Goal: Task Accomplishment & Management: Manage account settings

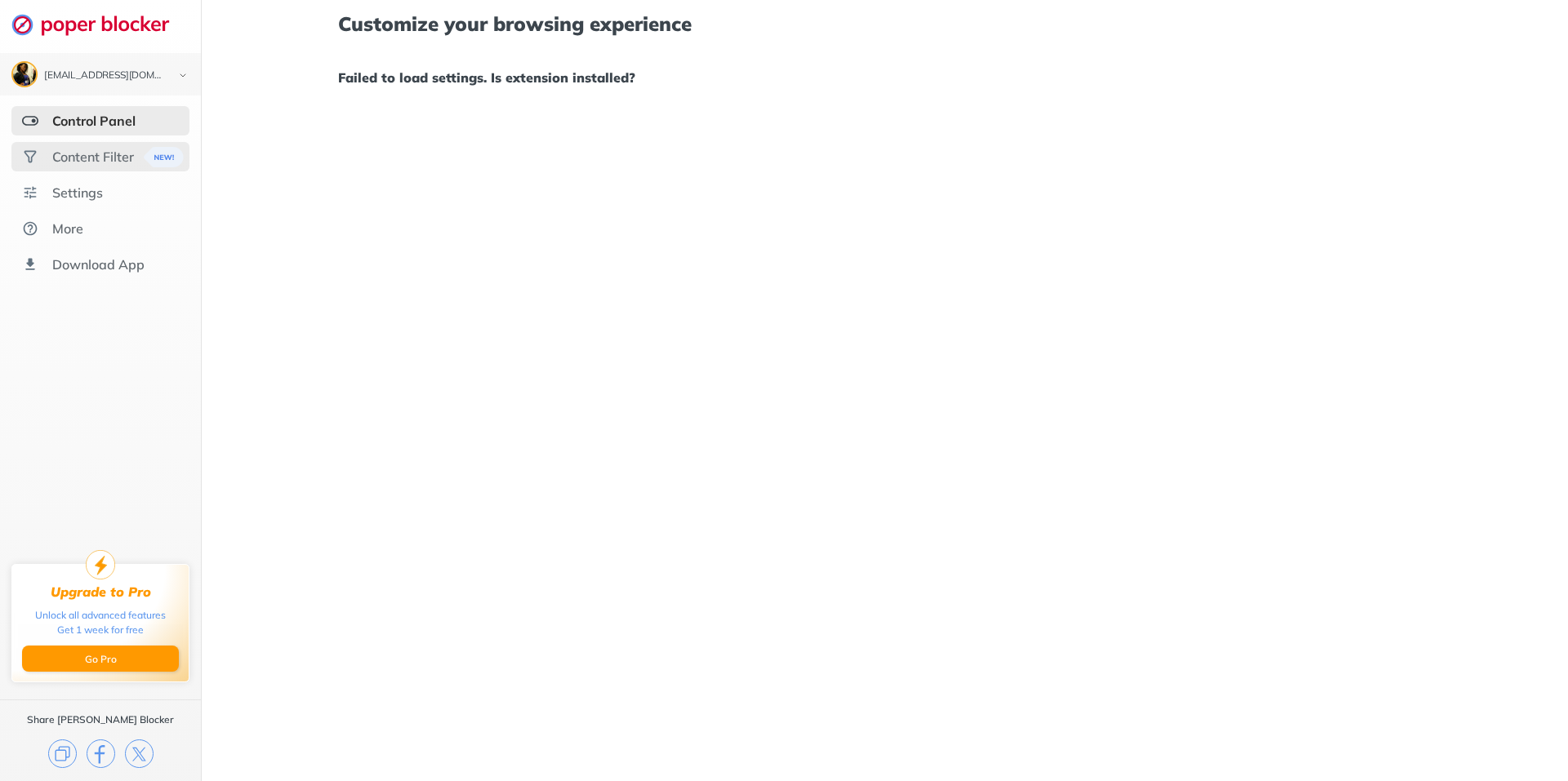
click at [114, 156] on div "Content Filter" at bounding box center [93, 156] width 81 height 16
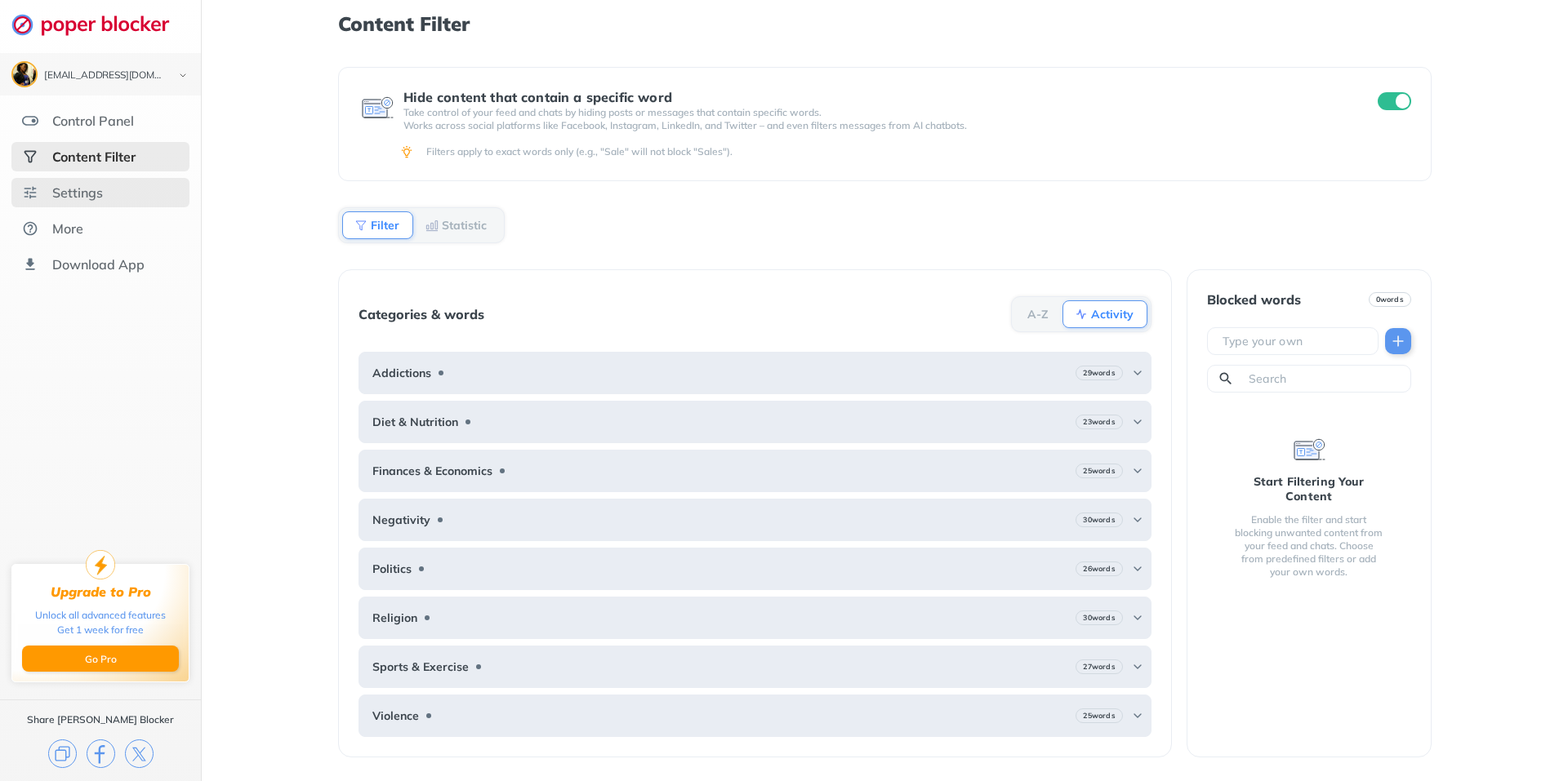
click at [86, 194] on div "Settings" at bounding box center [77, 192] width 51 height 16
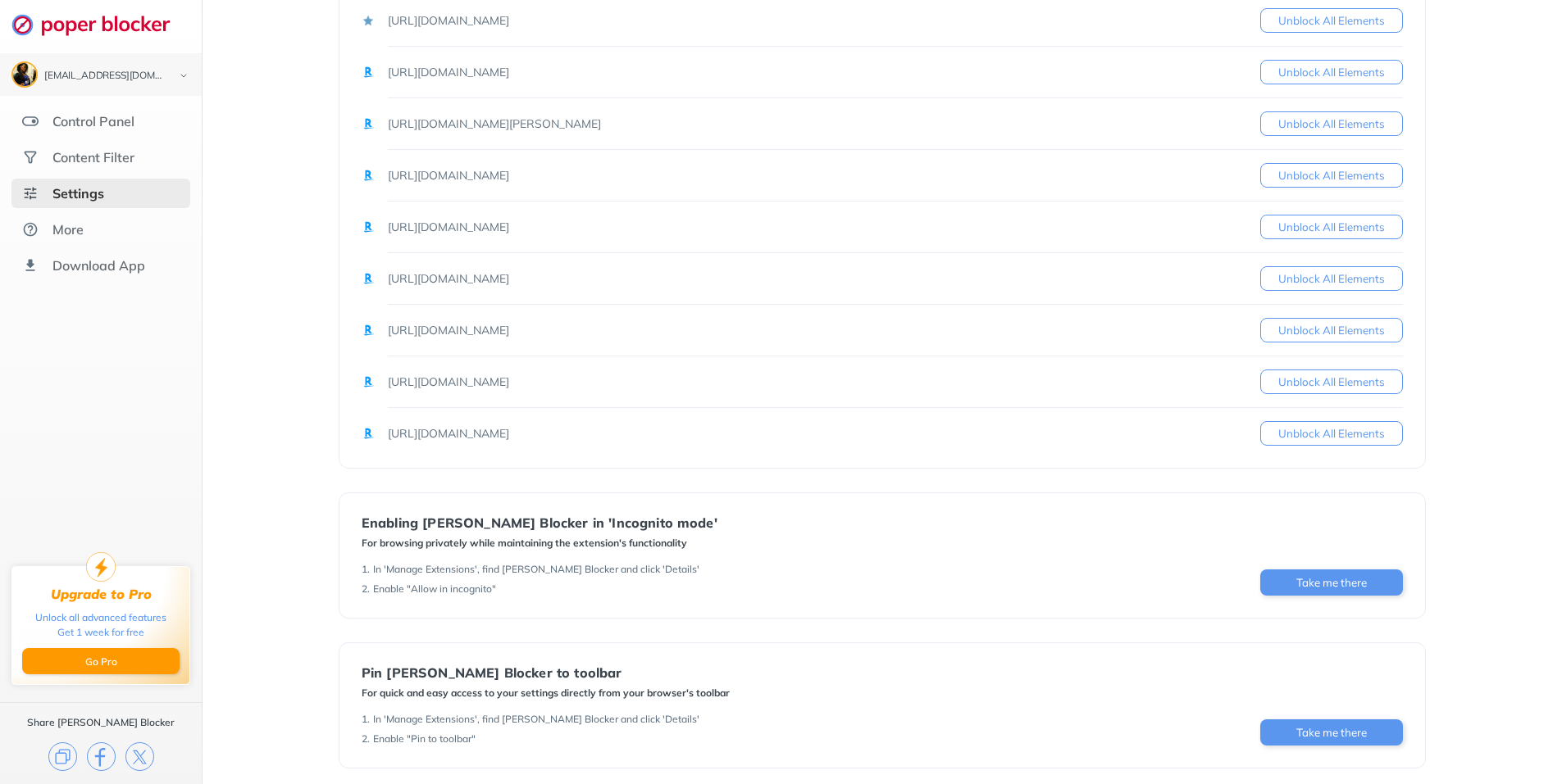
scroll to position [368, 0]
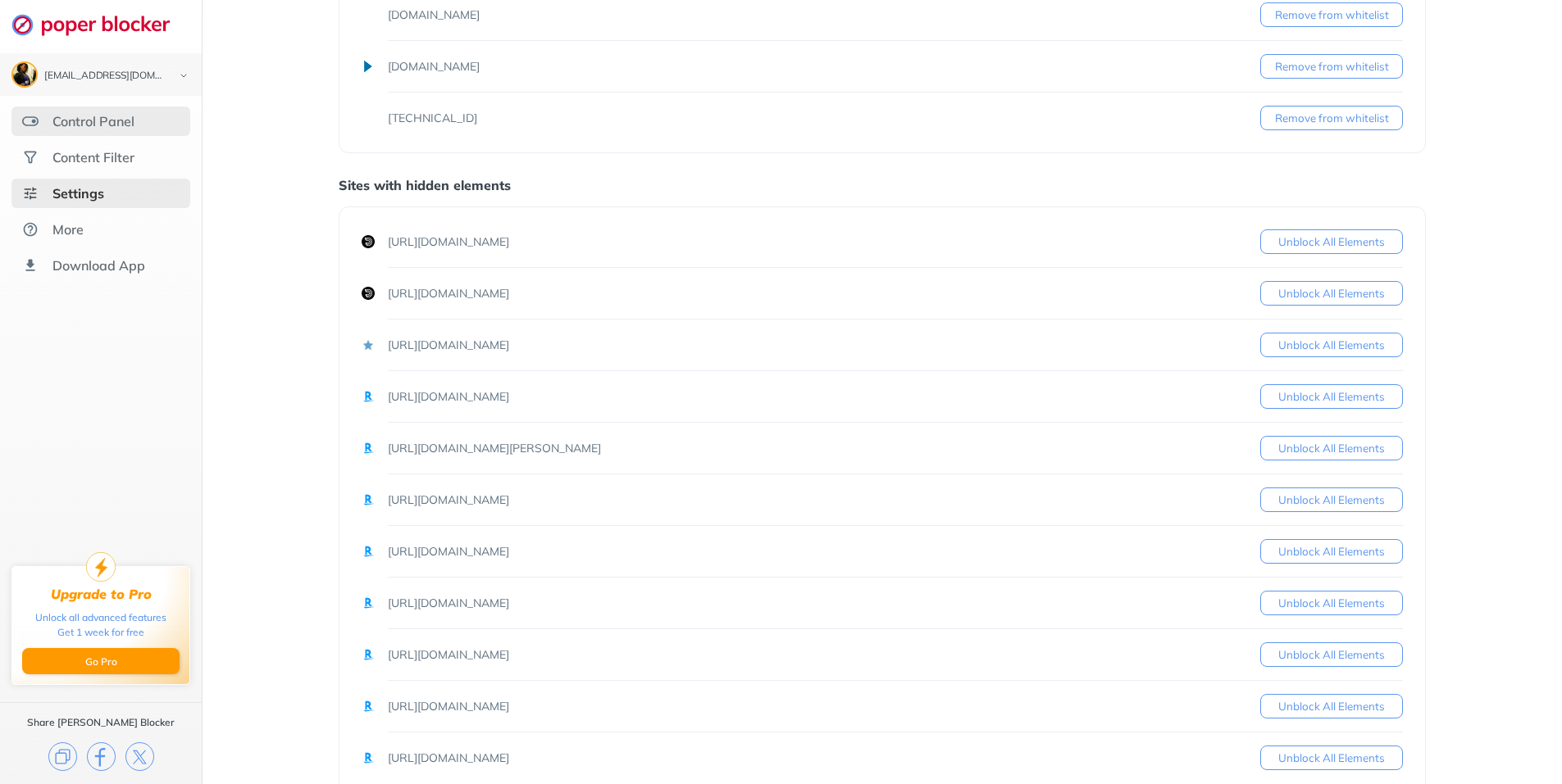
click at [95, 120] on div "Control Panel" at bounding box center [93, 120] width 82 height 16
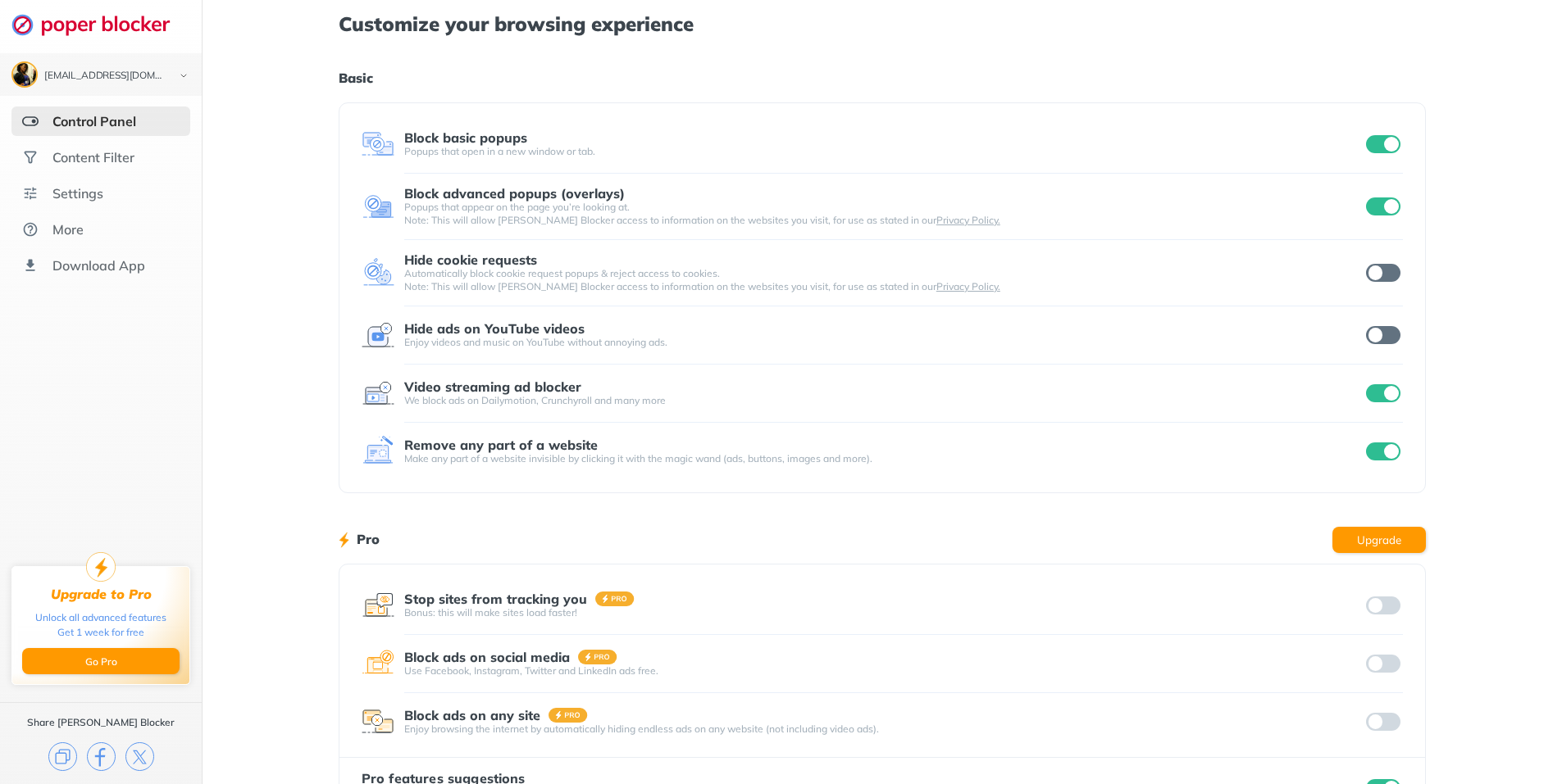
click at [1393, 275] on input "checkbox" at bounding box center [1384, 273] width 34 height 18
click at [1386, 335] on input "checkbox" at bounding box center [1384, 335] width 34 height 18
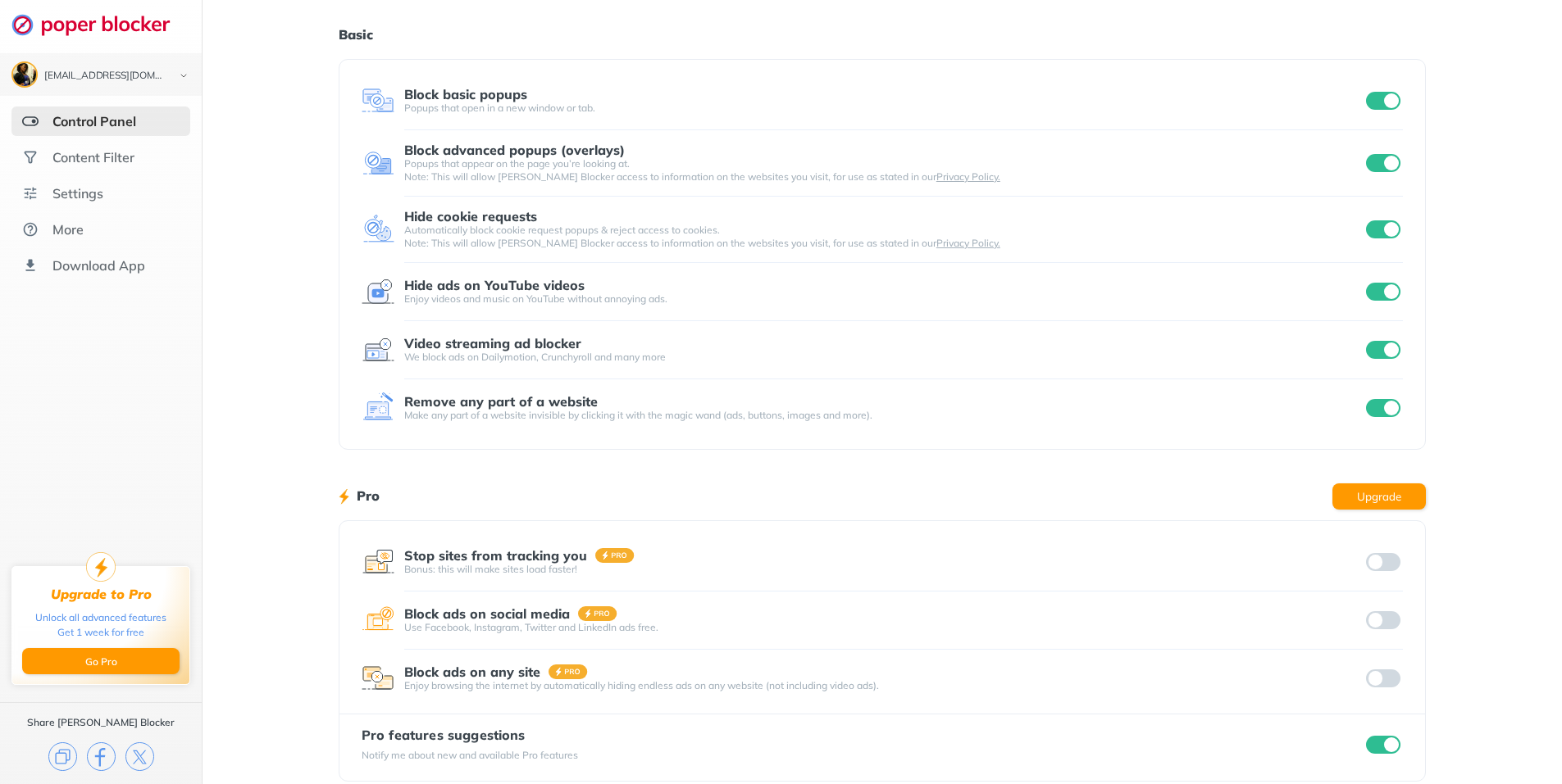
scroll to position [63, 0]
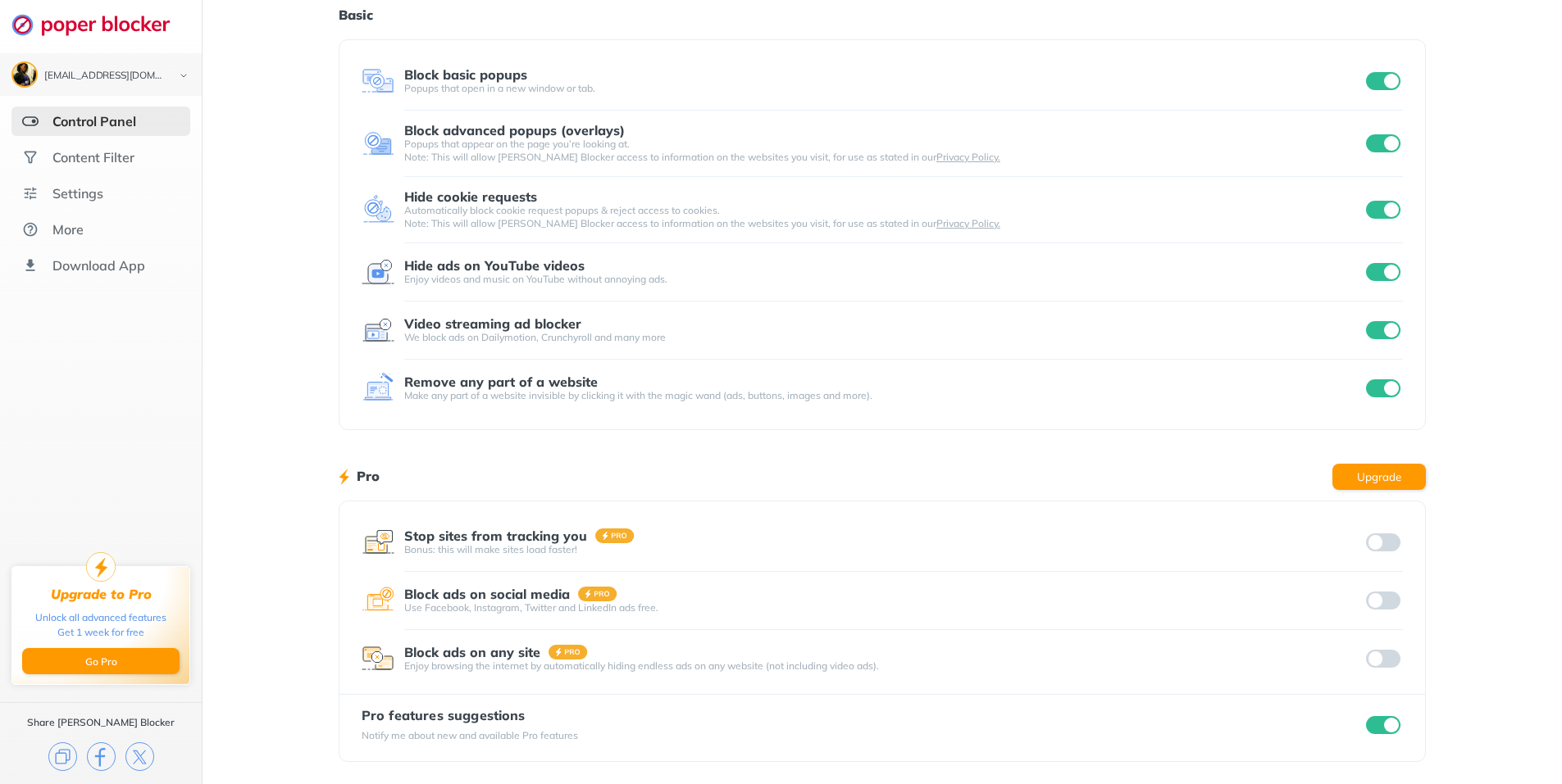
drag, startPoint x: 1374, startPoint y: 725, endPoint x: 1423, endPoint y: 703, distance: 53.7
click at [1374, 725] on input "checkbox" at bounding box center [1384, 725] width 34 height 18
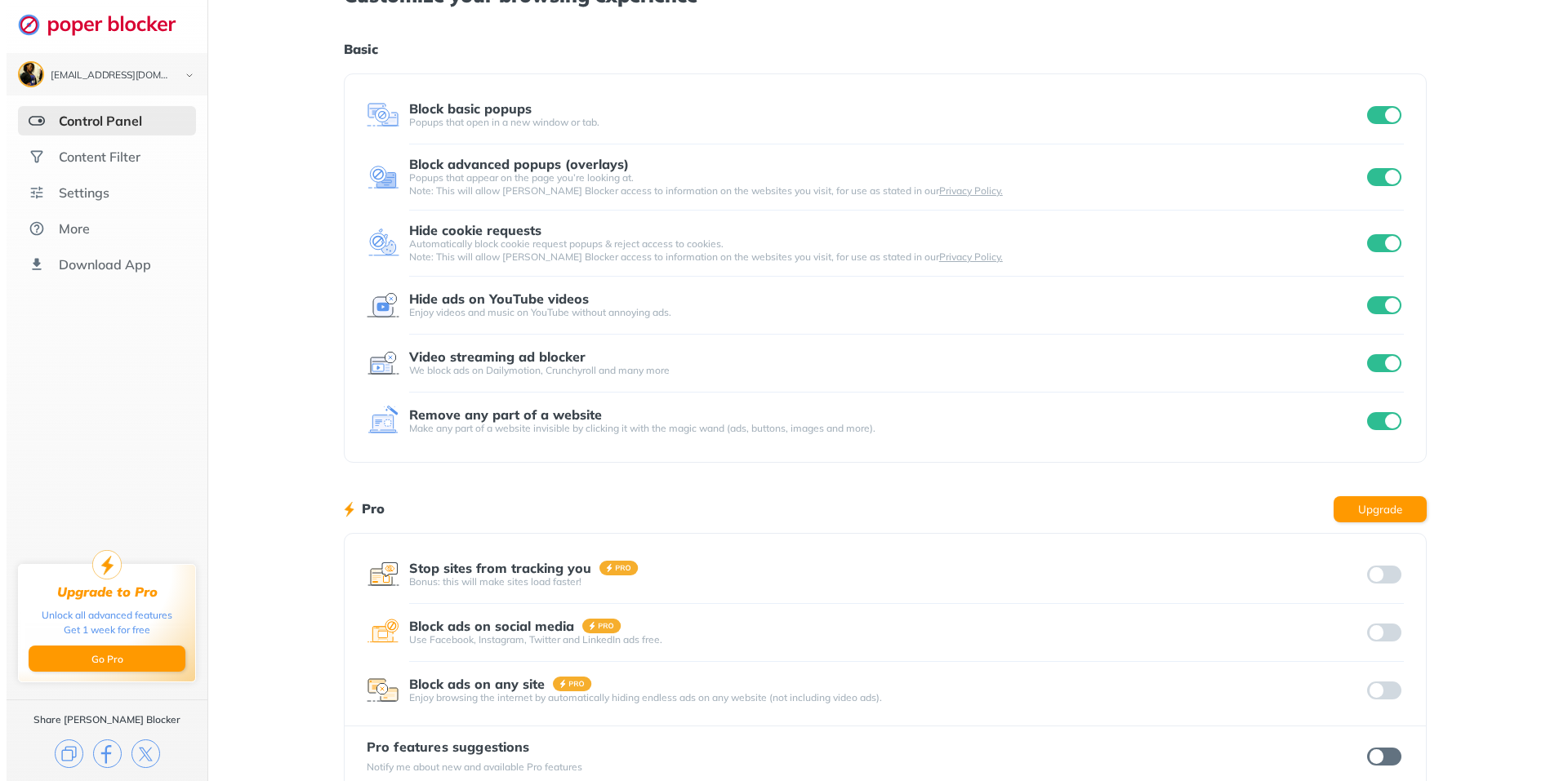
scroll to position [0, 0]
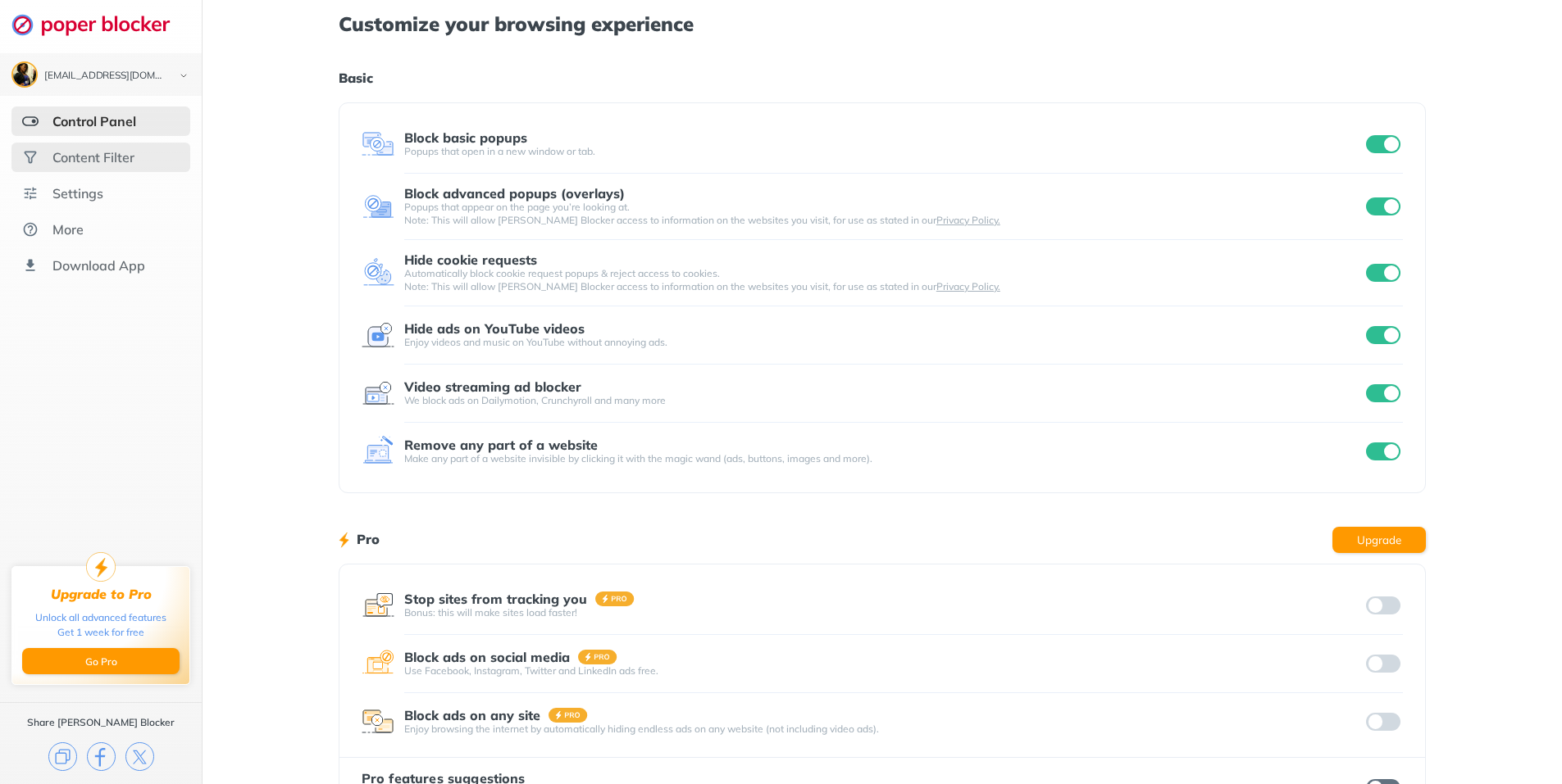
click at [118, 156] on div "Content Filter" at bounding box center [93, 157] width 82 height 16
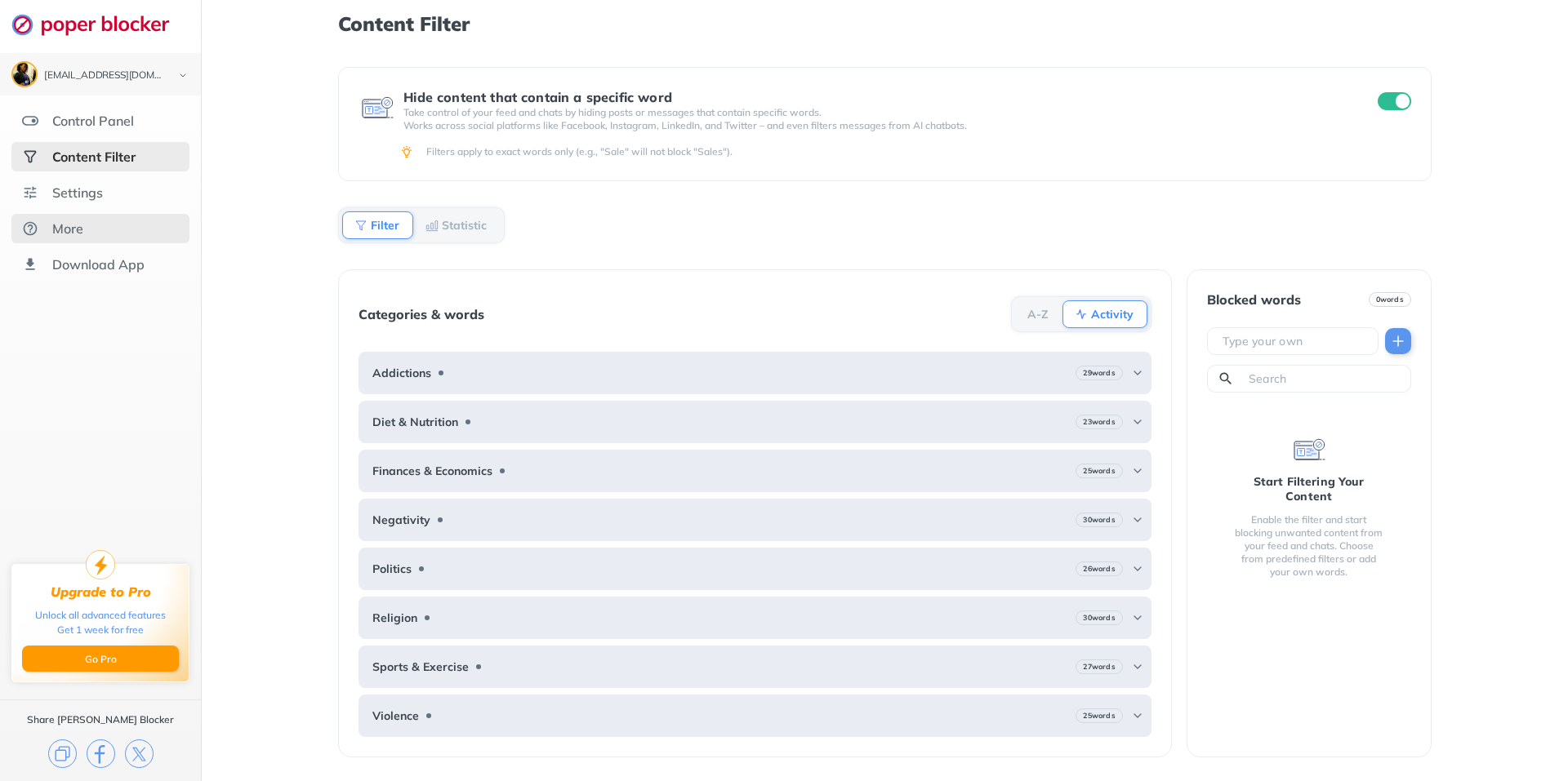
click at [61, 223] on div "More" at bounding box center [68, 228] width 31 height 16
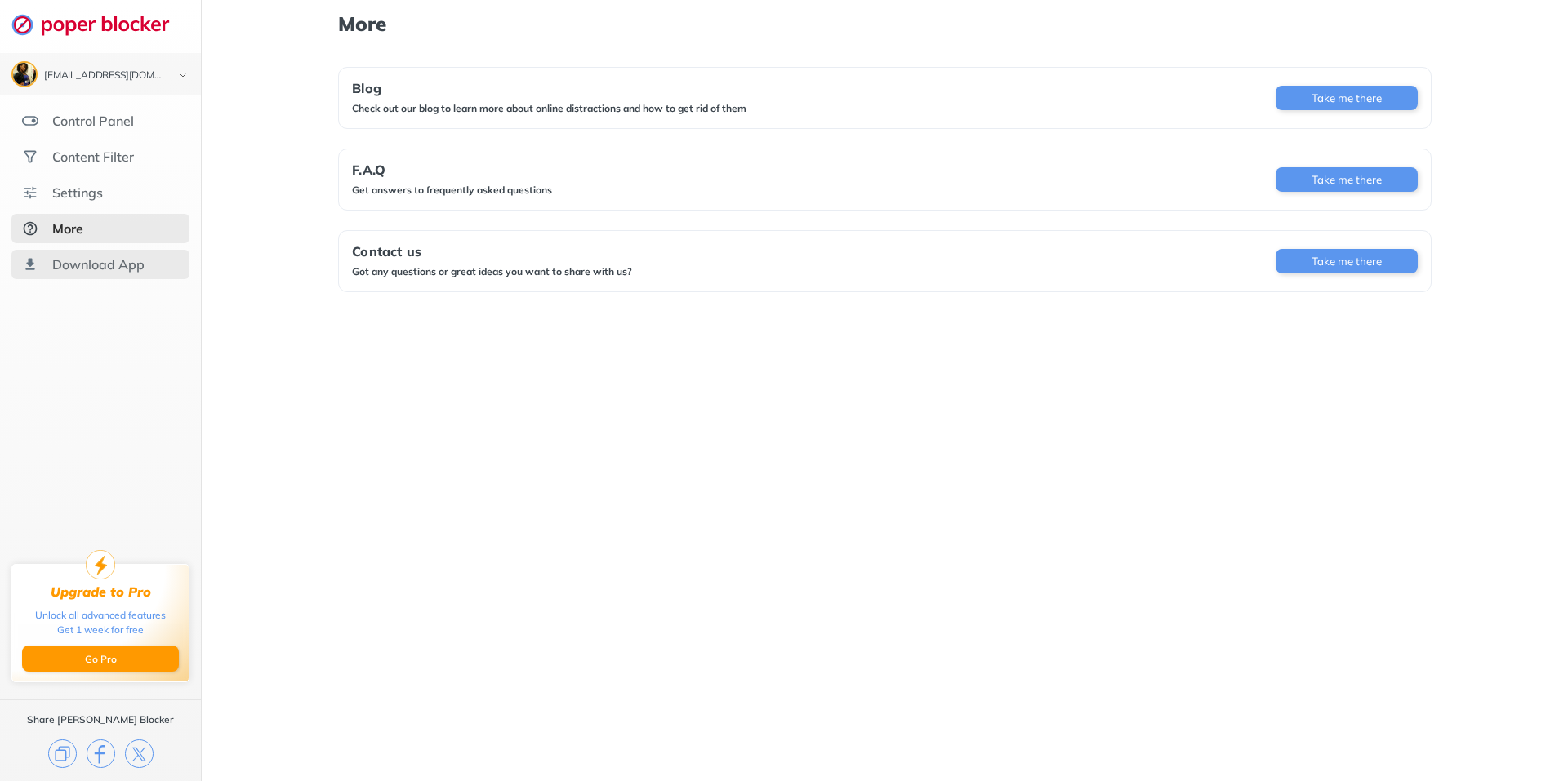
click at [101, 262] on div "Download App" at bounding box center [99, 264] width 93 height 16
